Goal: Transaction & Acquisition: Purchase product/service

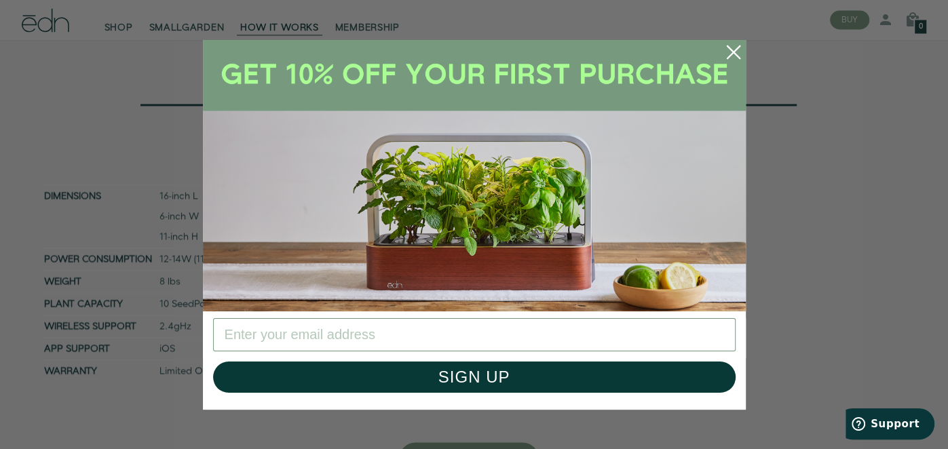
scroll to position [4938, 0]
click at [730, 54] on icon "Close dialog" at bounding box center [732, 51] width 12 height 12
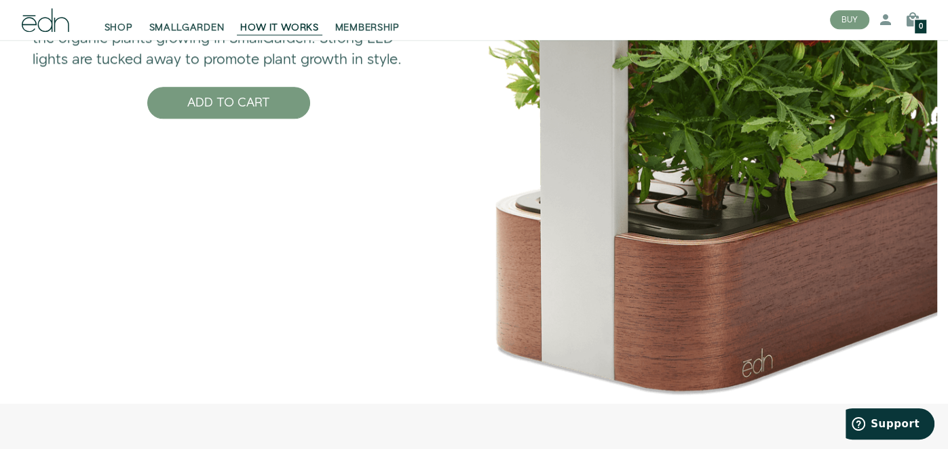
scroll to position [4522, 0]
click at [412, 286] on div "Curved, walnut wood and natural aluminum complement the organic plants growing …" at bounding box center [229, 60] width 480 height 688
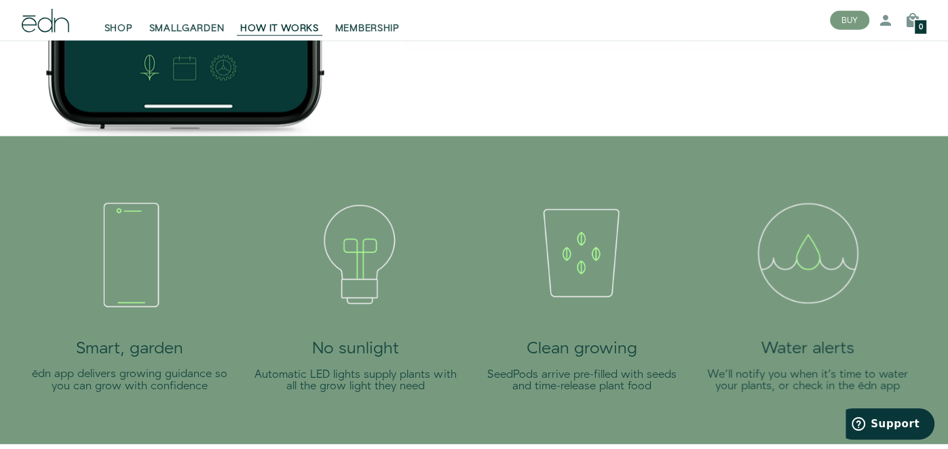
scroll to position [2349, 0]
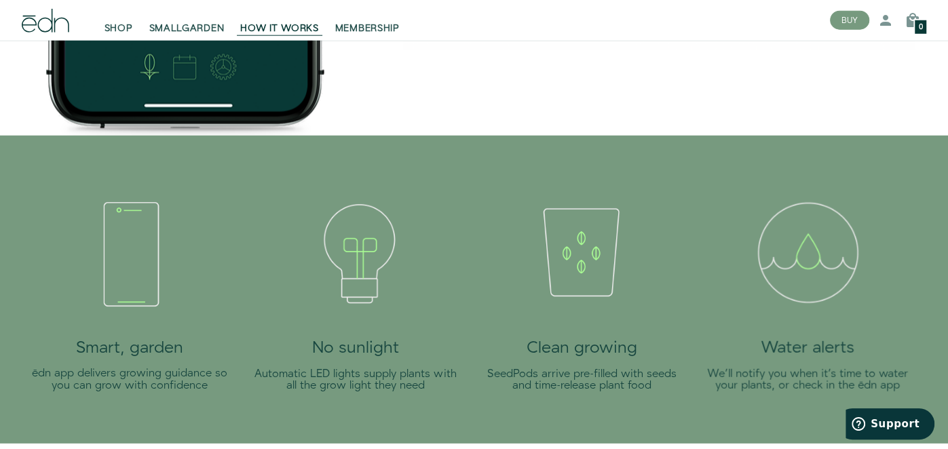
click at [132, 274] on img at bounding box center [130, 252] width 152 height 152
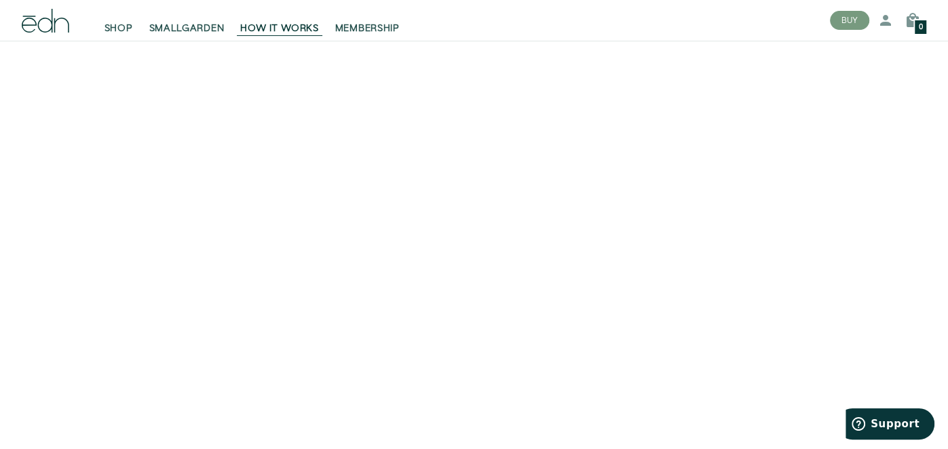
scroll to position [0, 0]
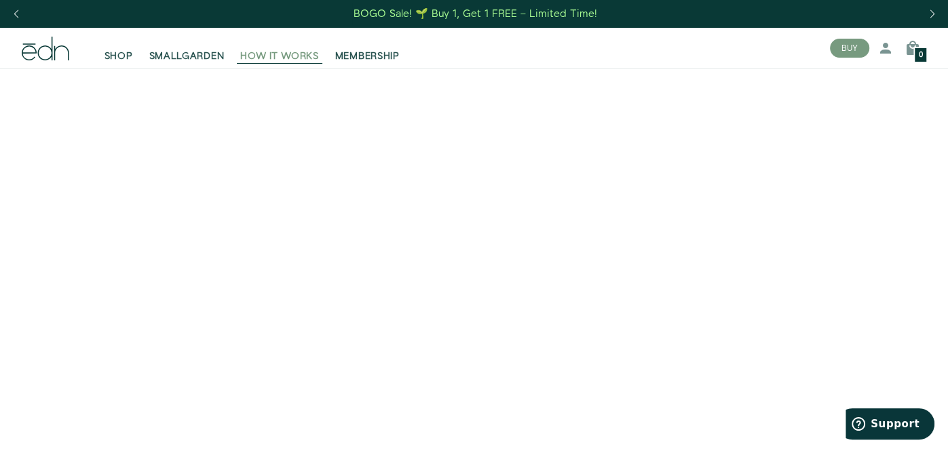
click at [290, 60] on span "HOW IT WORKS" at bounding box center [279, 57] width 78 height 14
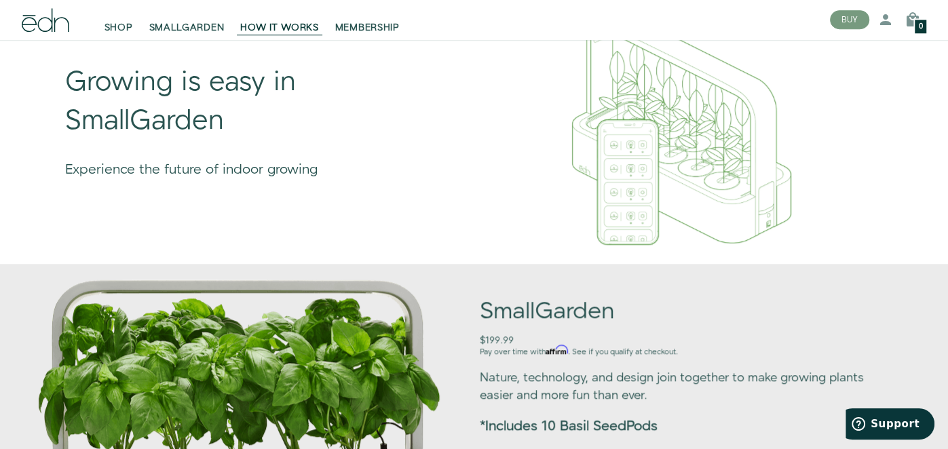
click at [47, 102] on div "Growing is easy in SmallGarden Experience the future of indoor growing" at bounding box center [253, 114] width 431 height 271
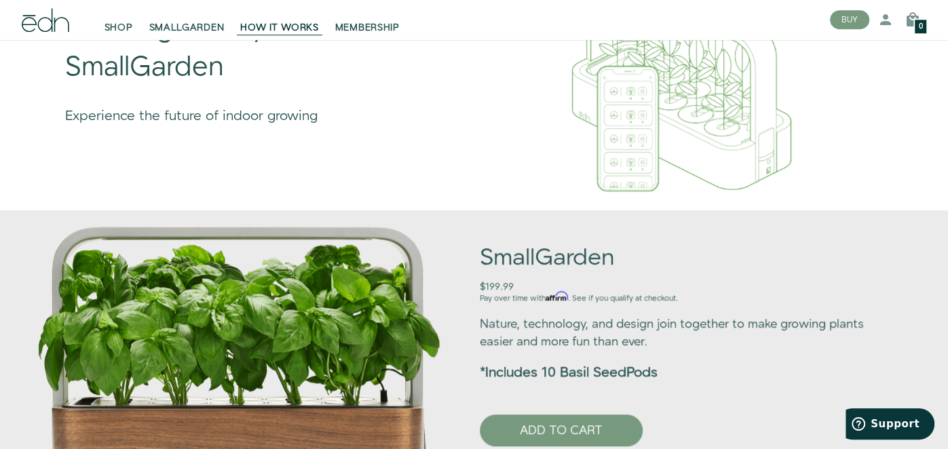
click at [62, 20] on icon at bounding box center [45, 21] width 47 height 24
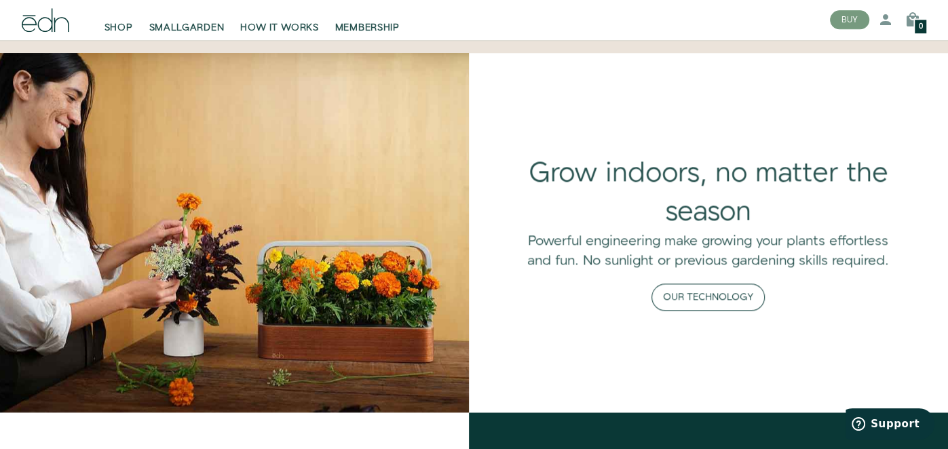
scroll to position [1000, 0]
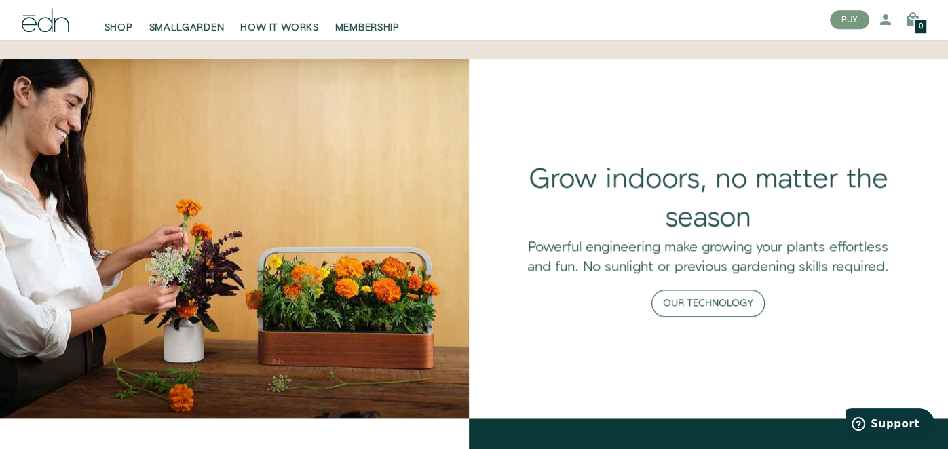
click at [717, 300] on button "Our Technology" at bounding box center [707, 303] width 113 height 27
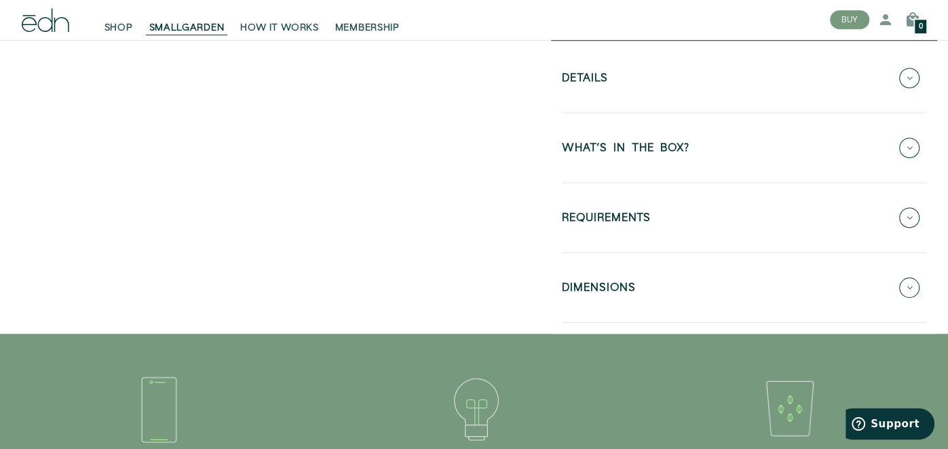
scroll to position [547, 0]
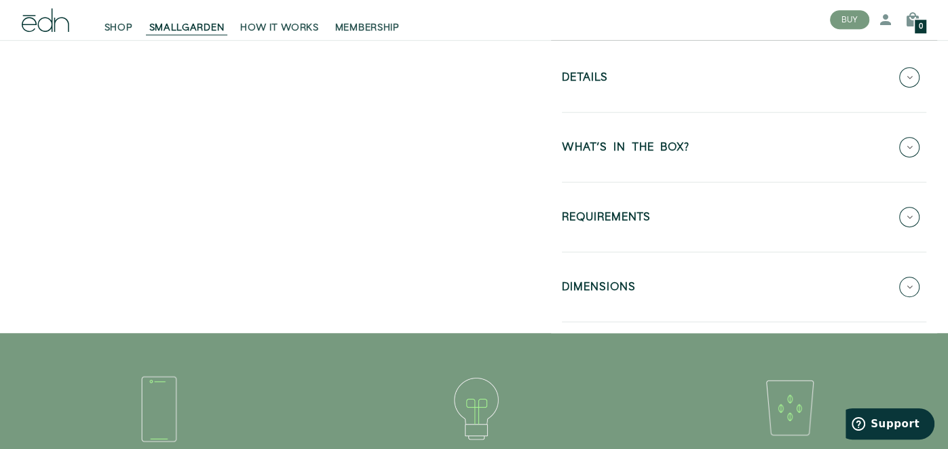
click at [907, 210] on icon at bounding box center [909, 217] width 20 height 20
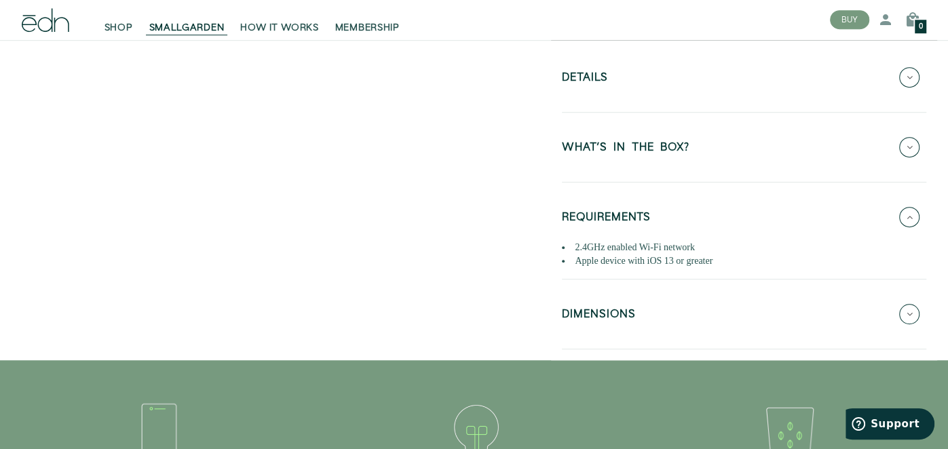
click at [915, 147] on icon at bounding box center [909, 147] width 20 height 20
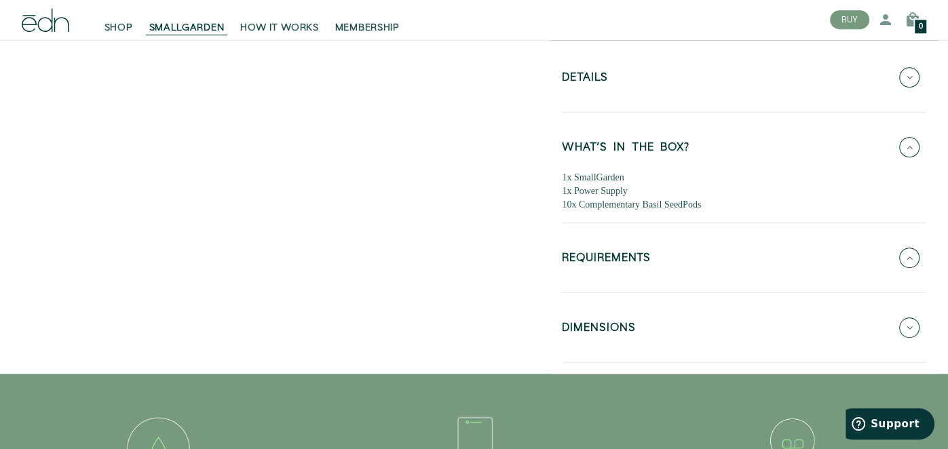
click at [909, 319] on icon at bounding box center [909, 327] width 20 height 20
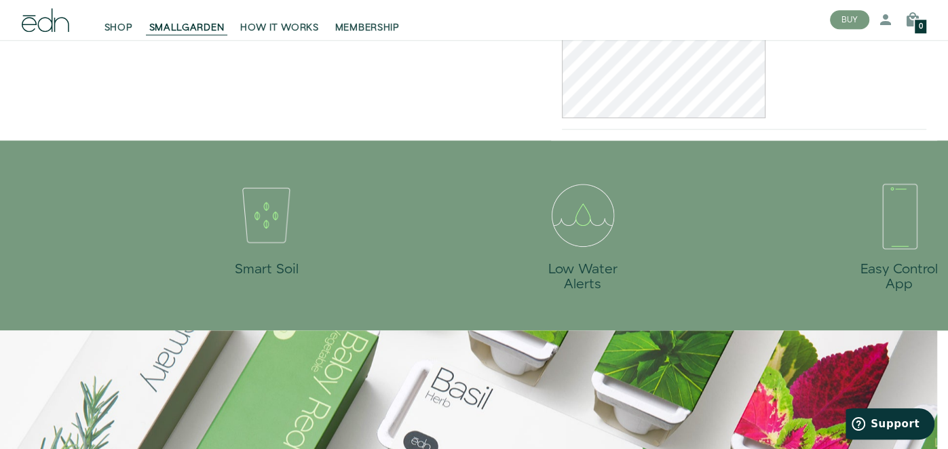
scroll to position [865, 0]
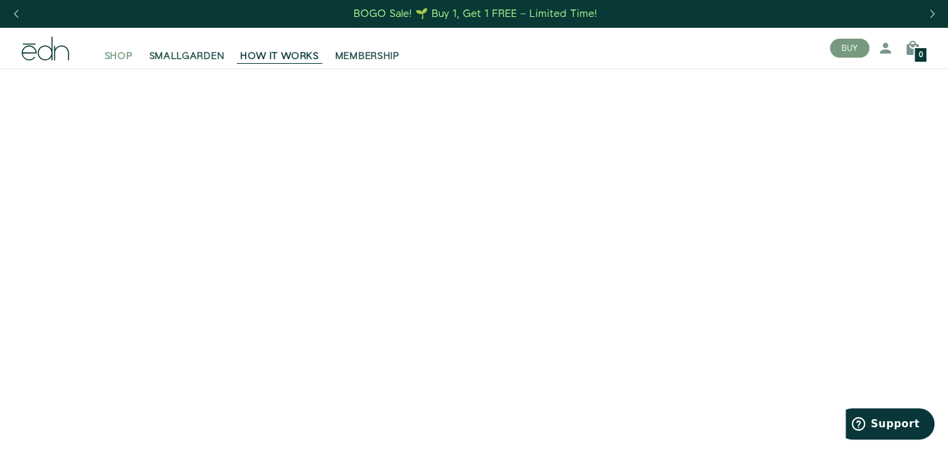
click at [115, 58] on span "SHOP" at bounding box center [118, 57] width 28 height 14
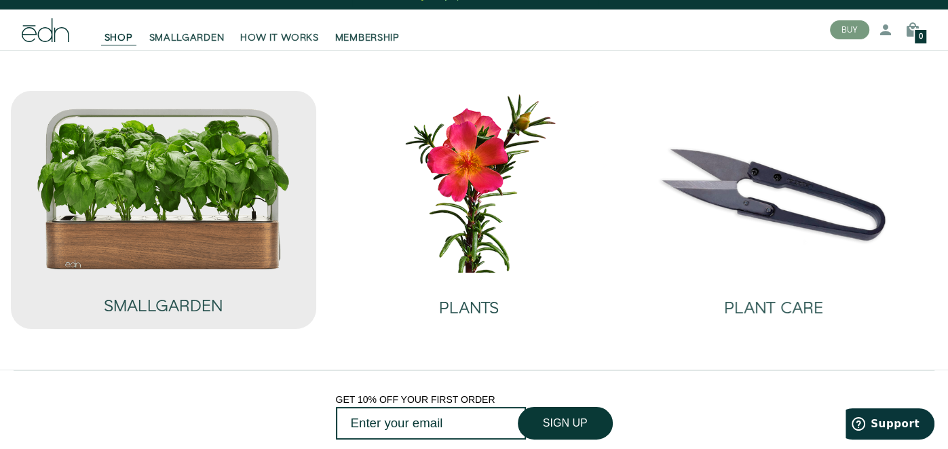
scroll to position [18, 0]
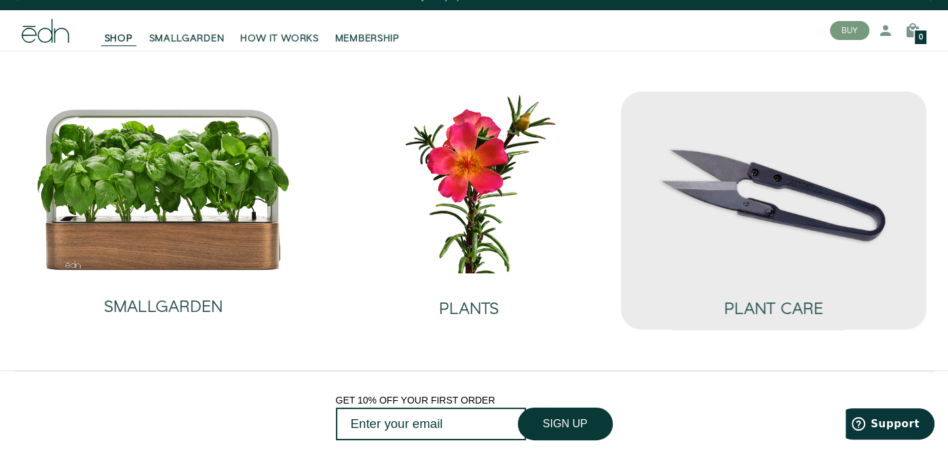
click at [750, 198] on img at bounding box center [773, 183] width 284 height 182
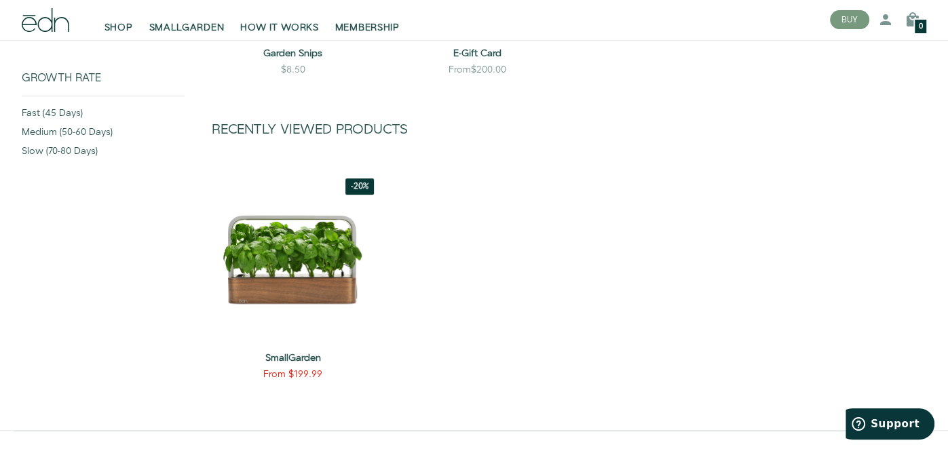
scroll to position [395, 0]
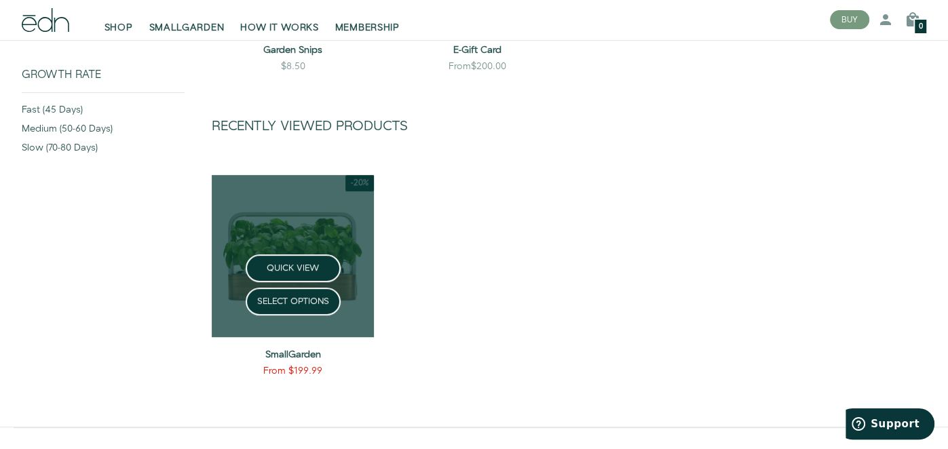
click at [284, 229] on link at bounding box center [293, 256] width 162 height 162
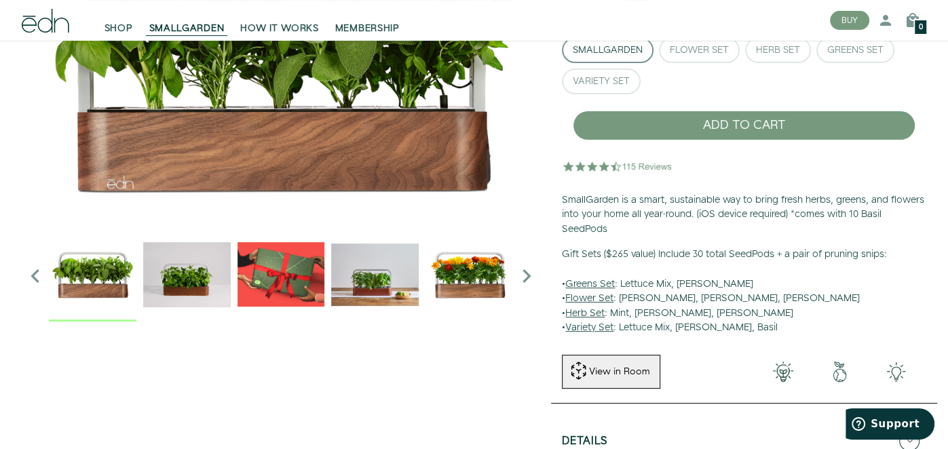
scroll to position [185, 0]
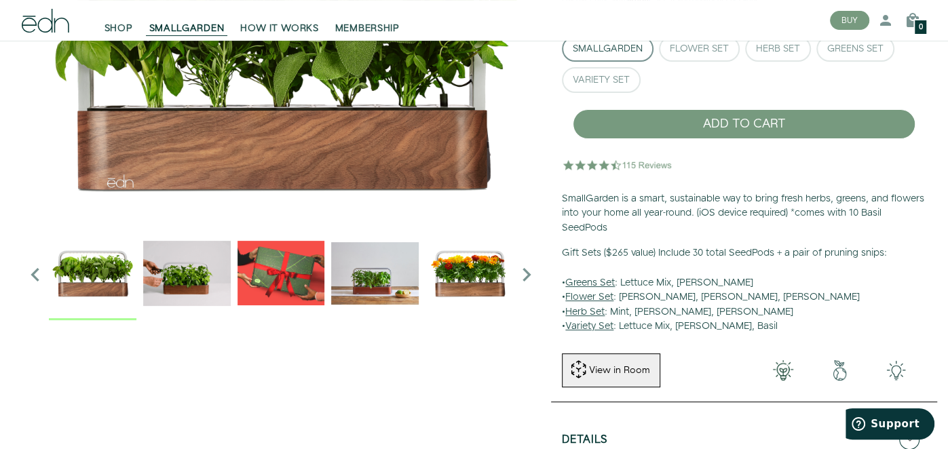
click at [385, 277] on img "4 / 6" at bounding box center [374, 272] width 87 height 87
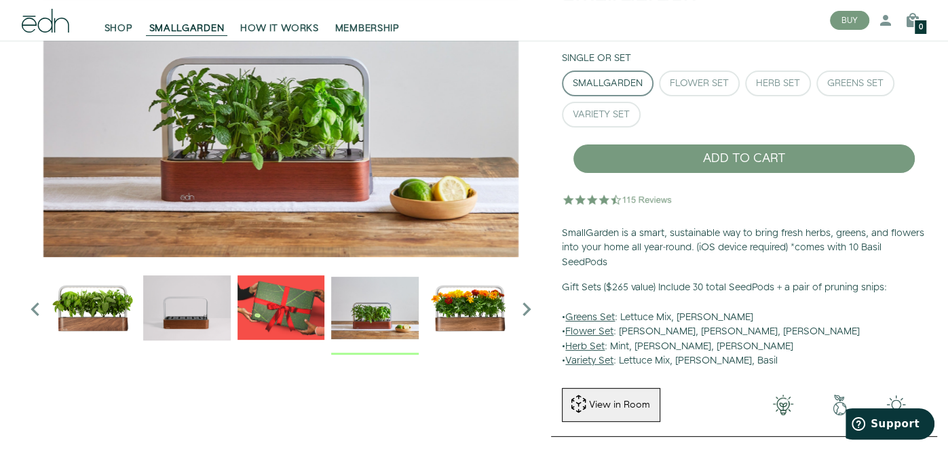
scroll to position [153, 0]
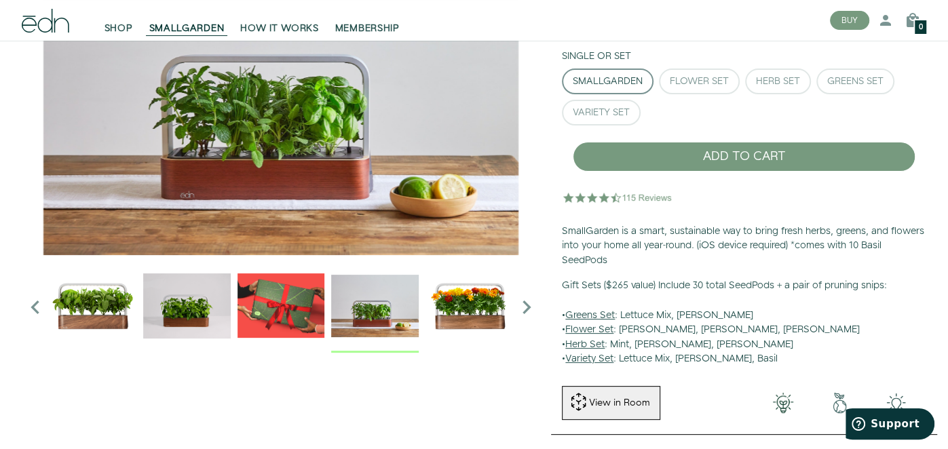
click at [178, 306] on img "2 / 6" at bounding box center [186, 305] width 87 height 87
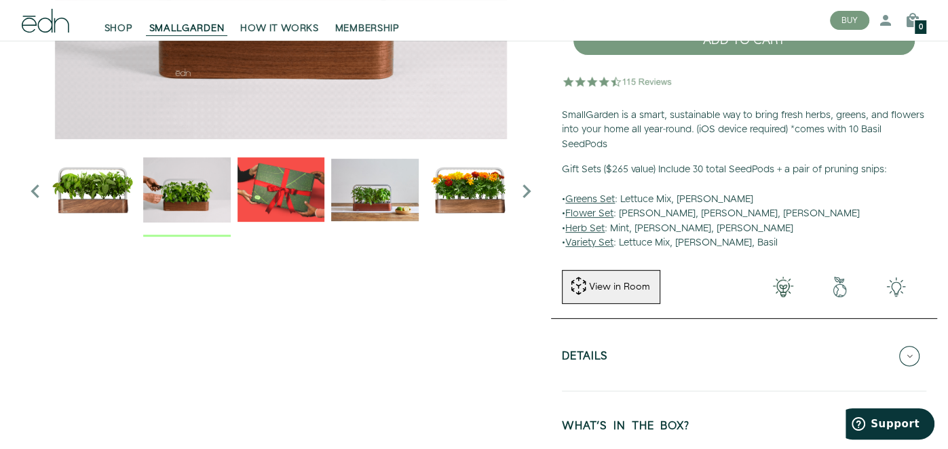
scroll to position [269, 0]
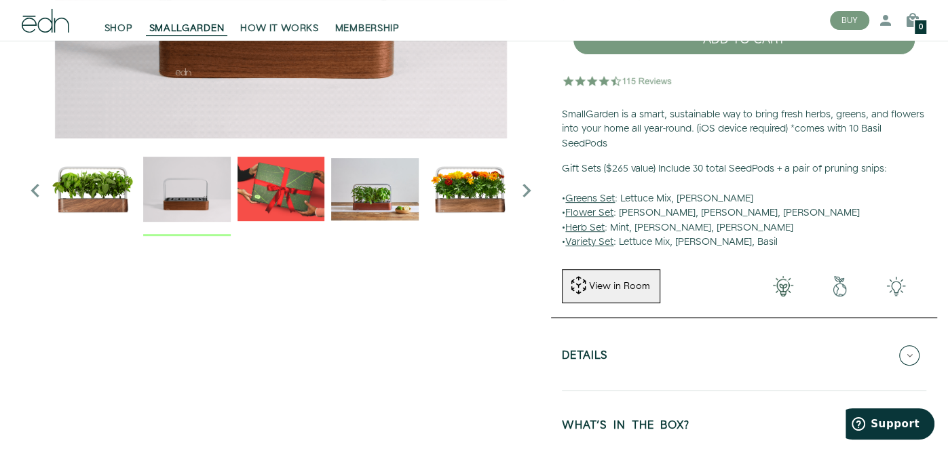
click at [77, 181] on img "1 / 6" at bounding box center [92, 188] width 87 height 87
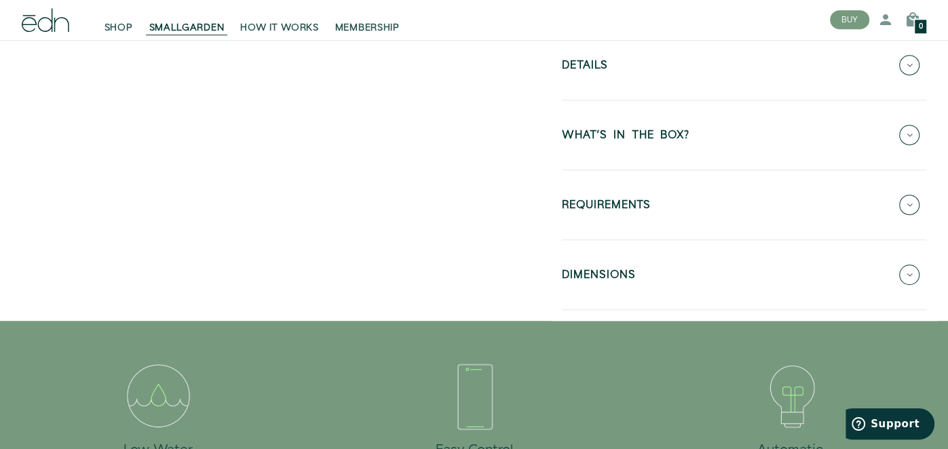
scroll to position [563, 0]
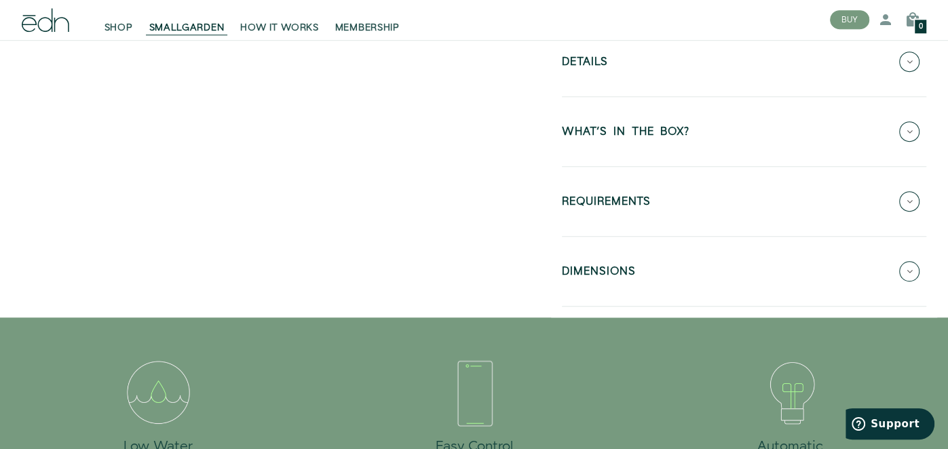
click at [914, 199] on icon at bounding box center [909, 201] width 20 height 20
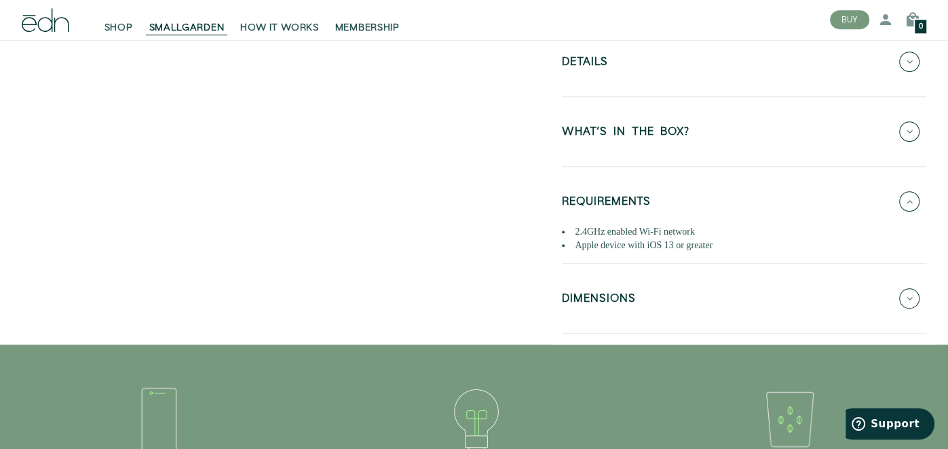
click at [597, 283] on button "DIMENSIONS" at bounding box center [744, 298] width 364 height 47
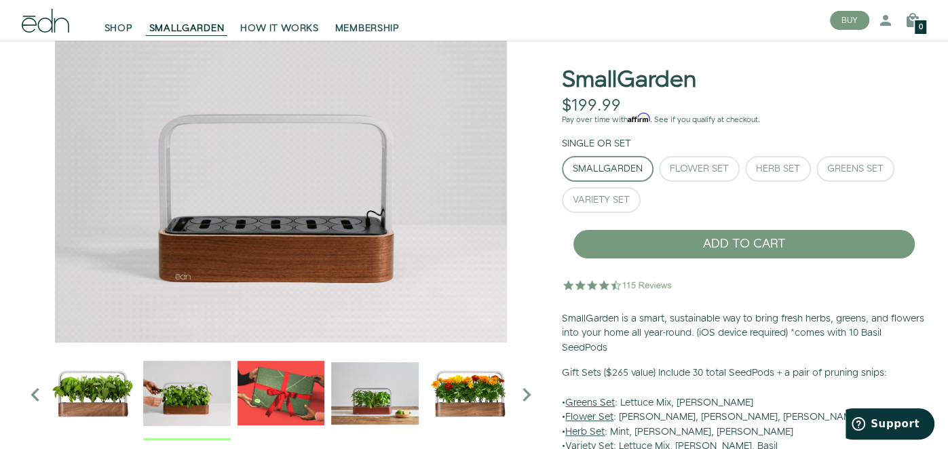
scroll to position [62, 0]
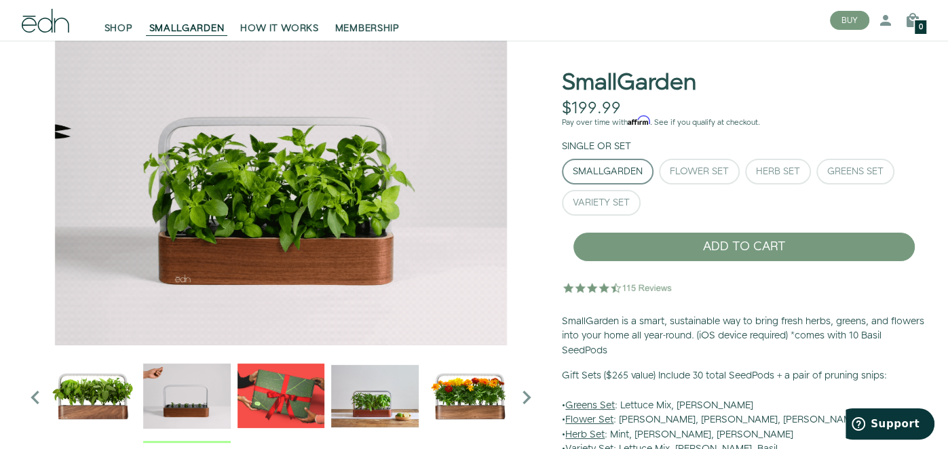
click at [530, 396] on icon "Next slide" at bounding box center [526, 397] width 27 height 27
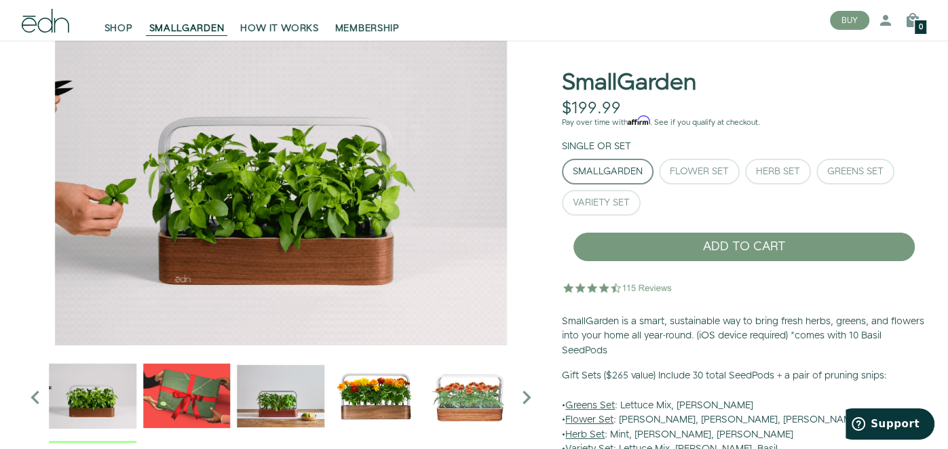
click at [524, 400] on icon "Next slide" at bounding box center [526, 397] width 27 height 27
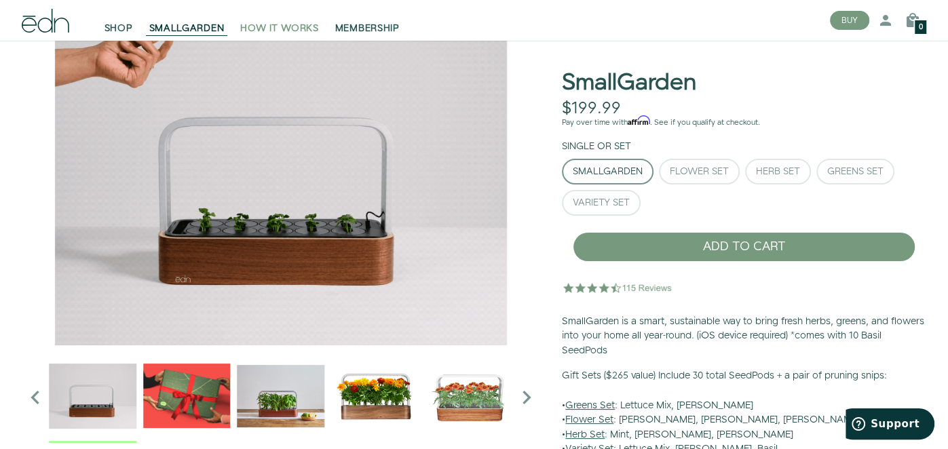
click at [300, 22] on span "HOW IT WORKS" at bounding box center [279, 29] width 78 height 14
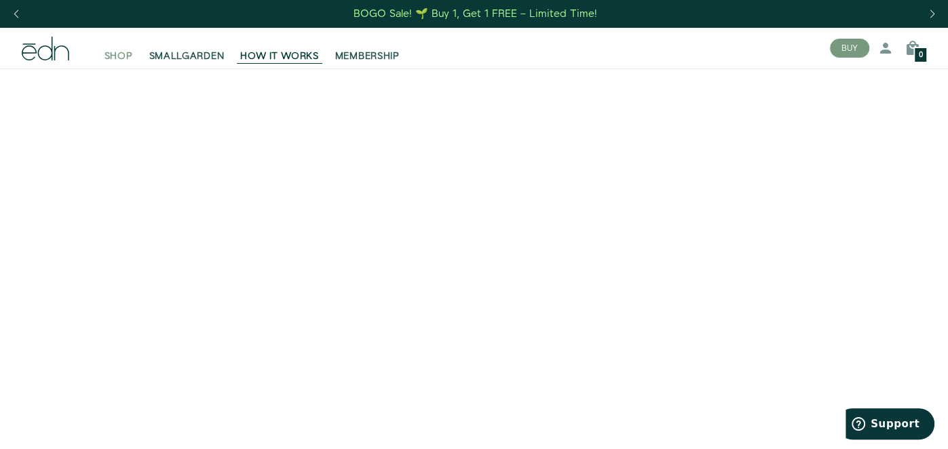
click at [117, 54] on span "SHOP" at bounding box center [118, 57] width 28 height 14
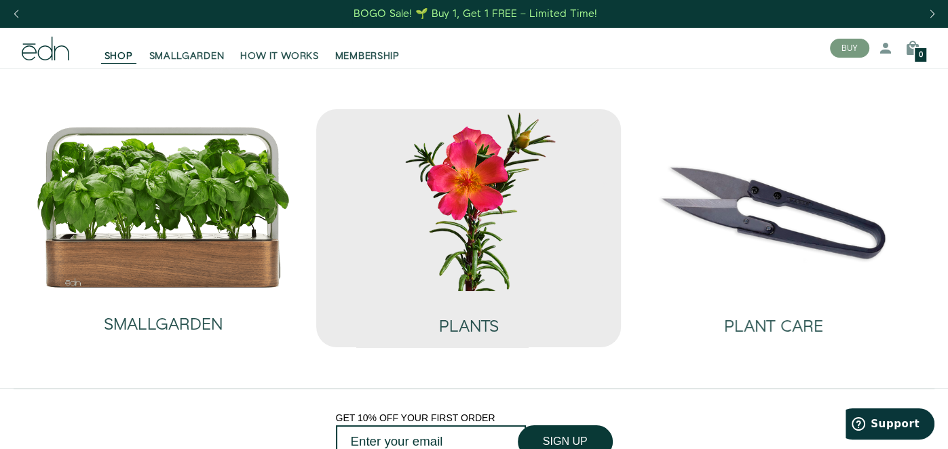
click at [484, 273] on img at bounding box center [469, 200] width 284 height 182
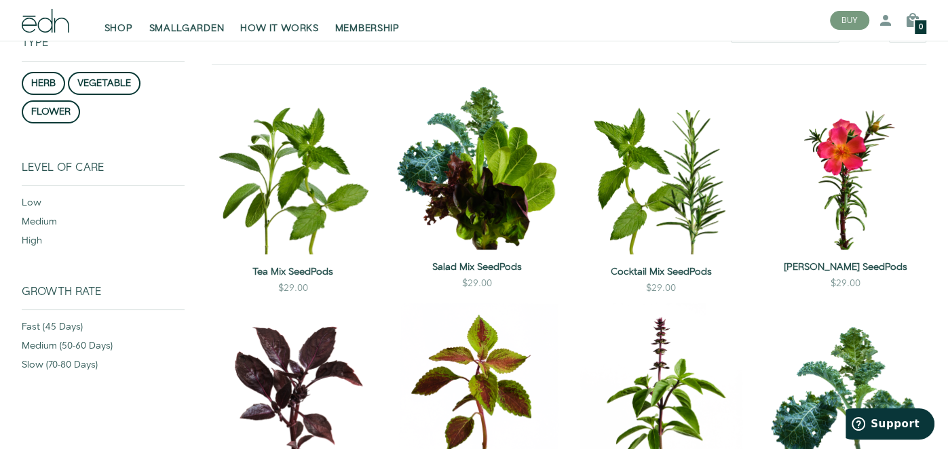
scroll to position [181, 0]
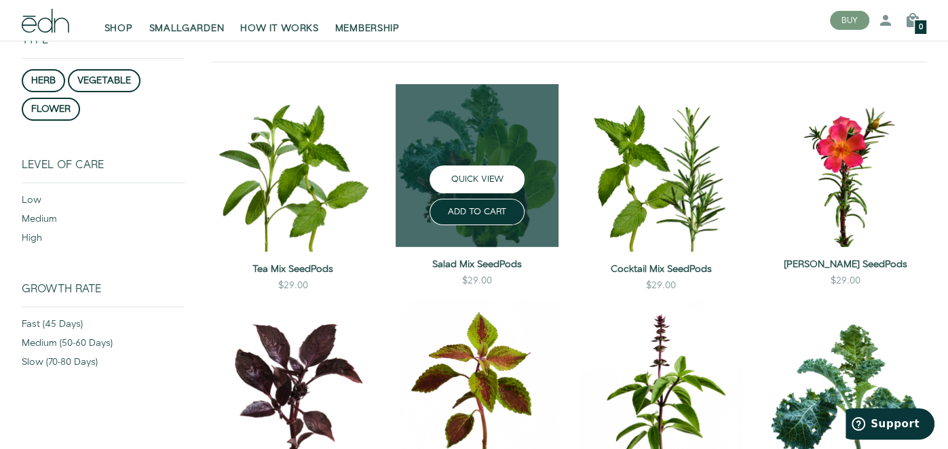
click at [471, 179] on button "QUICK VIEW" at bounding box center [476, 180] width 95 height 28
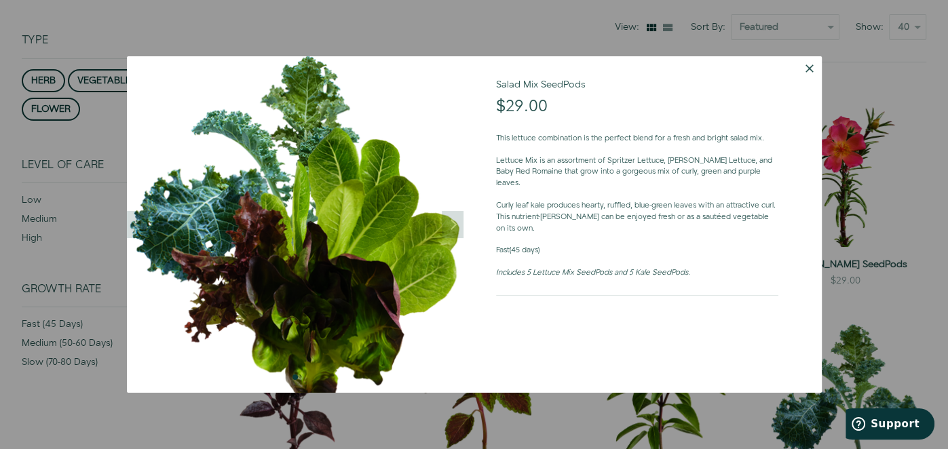
click at [811, 67] on button "Dismiss" at bounding box center [809, 68] width 24 height 24
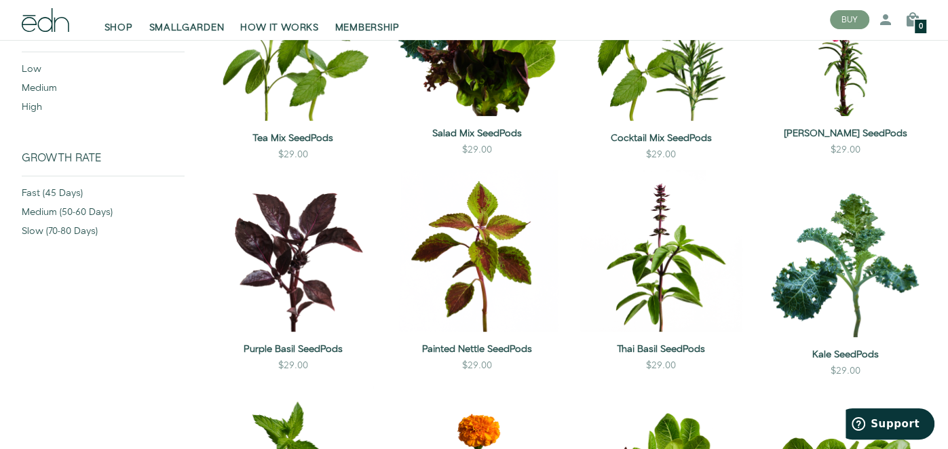
scroll to position [309, 0]
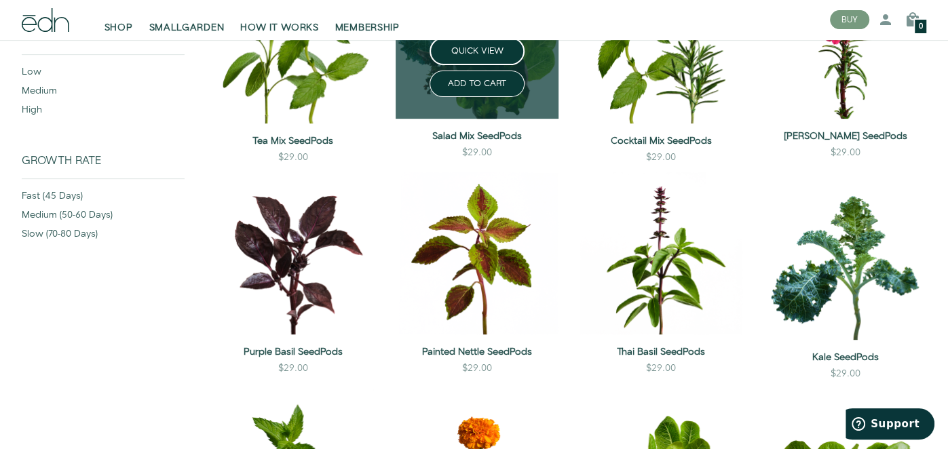
click at [542, 88] on div "ADD TO CART" at bounding box center [477, 81] width 184 height 32
click at [495, 53] on button "QUICK VIEW" at bounding box center [476, 51] width 95 height 28
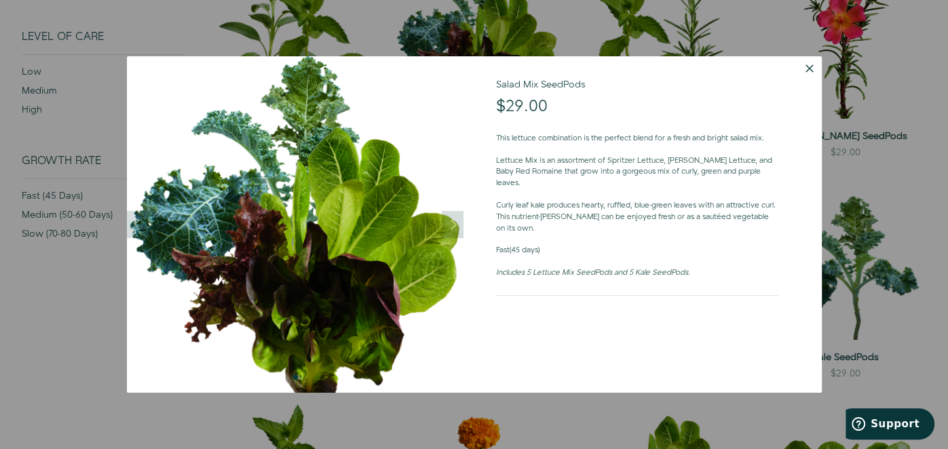
click at [808, 70] on button "Dismiss" at bounding box center [809, 68] width 24 height 24
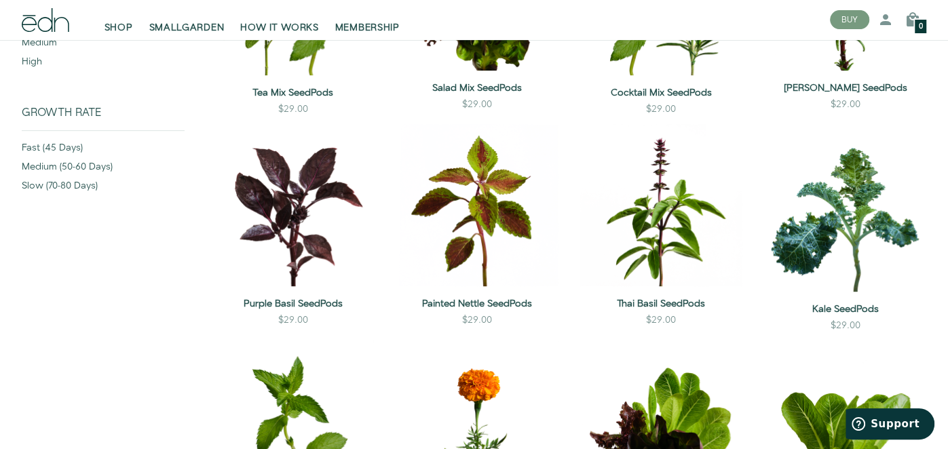
scroll to position [357, 0]
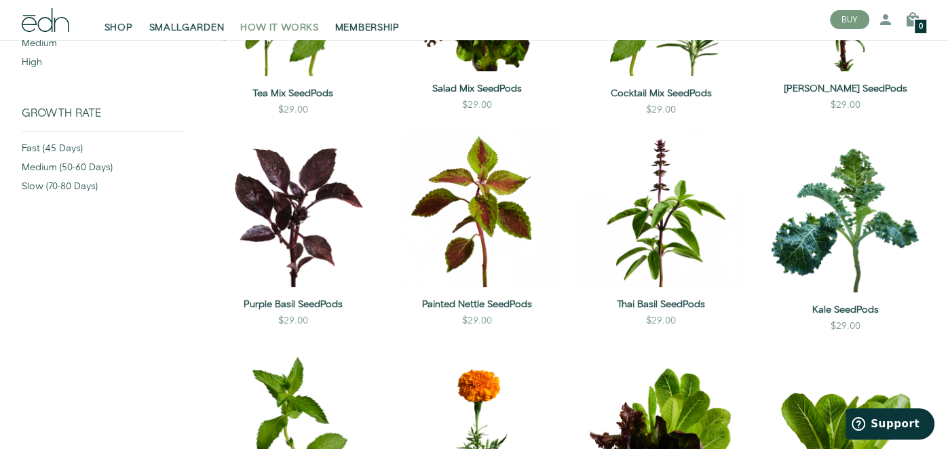
click at [279, 28] on span "HOW IT WORKS" at bounding box center [279, 29] width 78 height 14
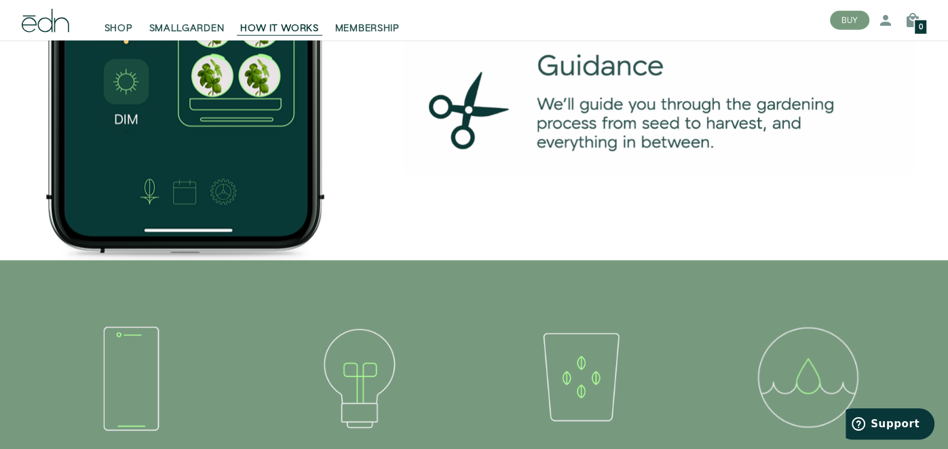
scroll to position [2199, 0]
